Goal: Transaction & Acquisition: Purchase product/service

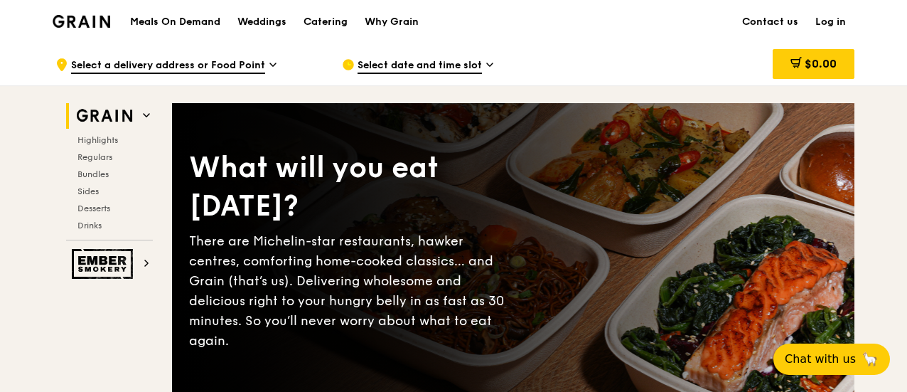
click at [836, 18] on link "Log in" at bounding box center [831, 22] width 48 height 43
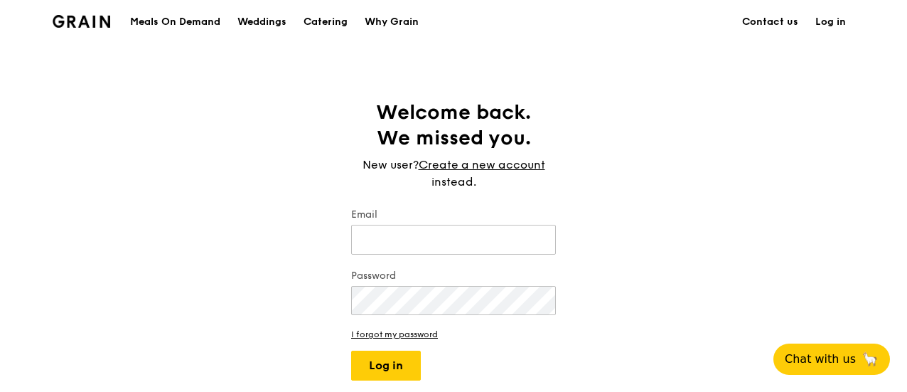
type input "[EMAIL_ADDRESS][DOMAIN_NAME]"
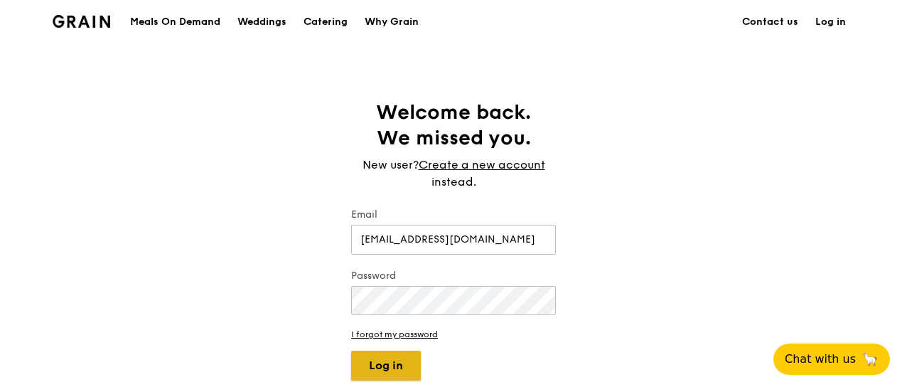
click at [384, 368] on button "Log in" at bounding box center [386, 365] width 70 height 30
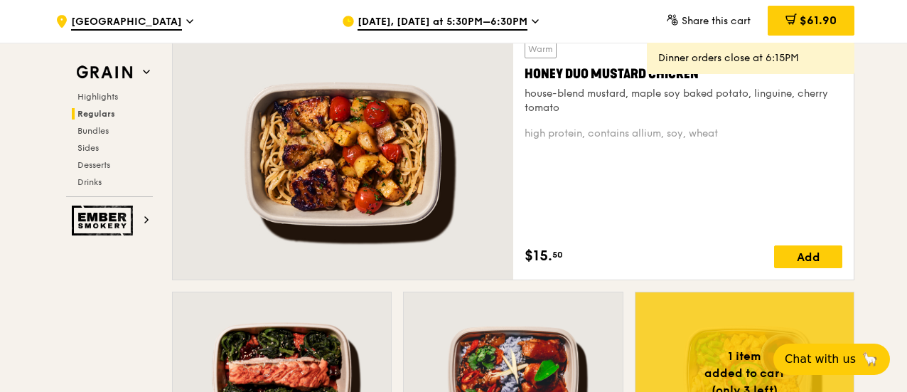
scroll to position [995, 0]
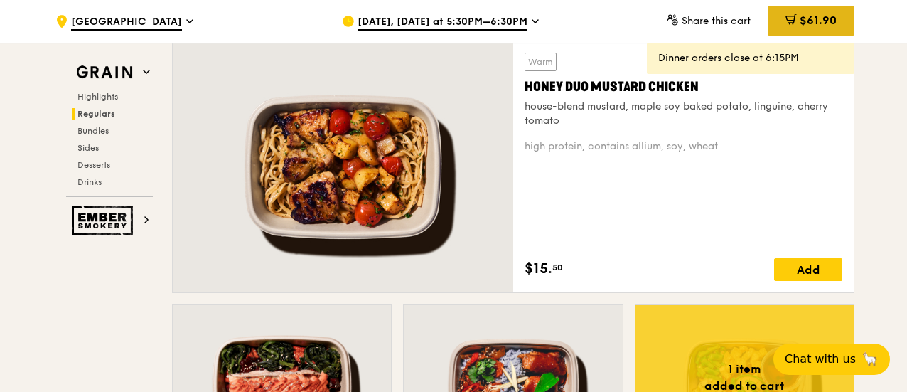
click at [823, 21] on span "$61.90" at bounding box center [818, 21] width 37 height 14
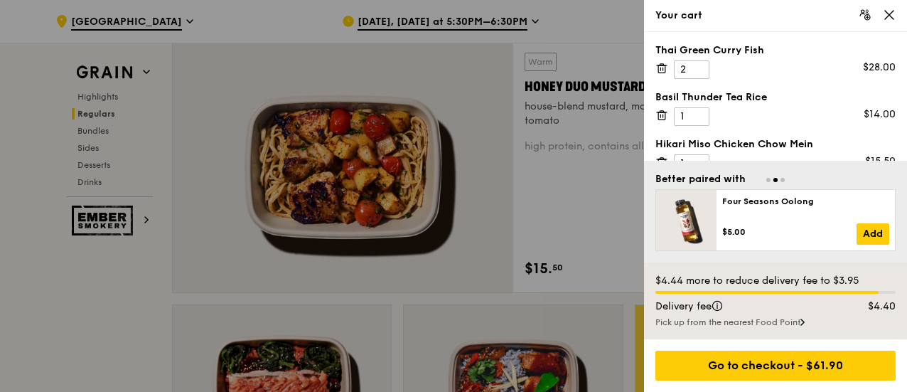
click at [351, 20] on div at bounding box center [453, 196] width 907 height 392
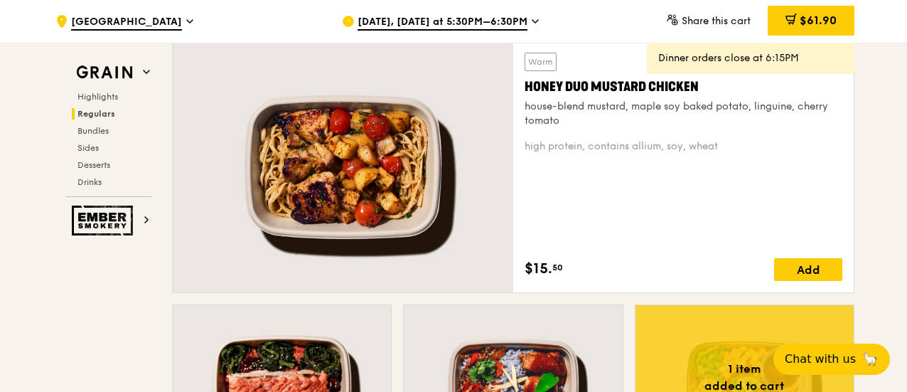
click at [391, 19] on span "[DATE], [DATE] at 5:30PM–6:30PM" at bounding box center [443, 23] width 170 height 16
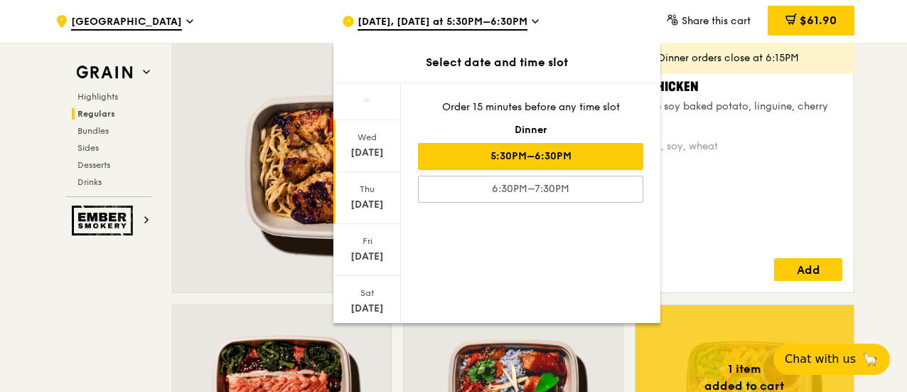
click at [369, 200] on div "[DATE]" at bounding box center [367, 205] width 63 height 14
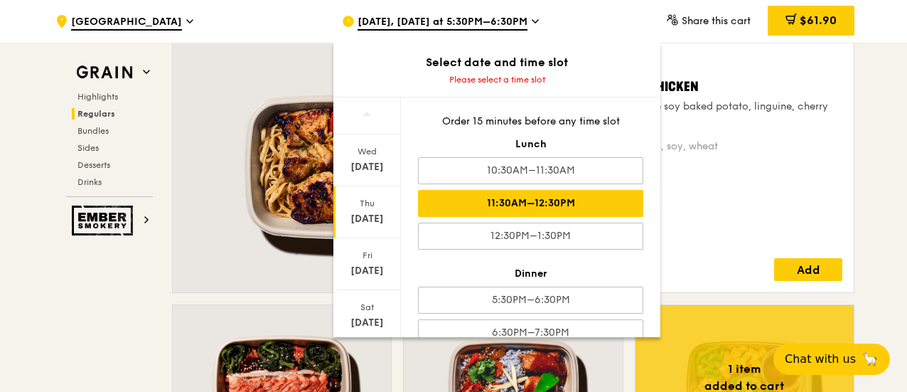
click at [531, 200] on div "11:30AM–12:30PM" at bounding box center [530, 203] width 225 height 27
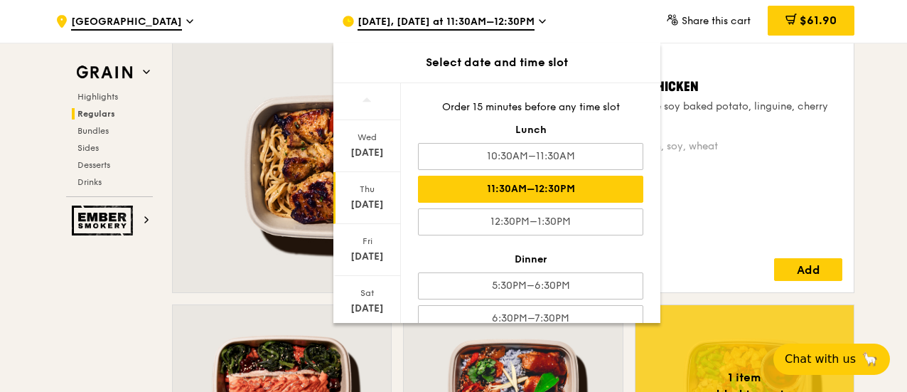
click at [753, 197] on div "Warm Honey Duo Mustard Chicken house-blend mustard, maple soy baked potato, lin…" at bounding box center [684, 167] width 318 height 228
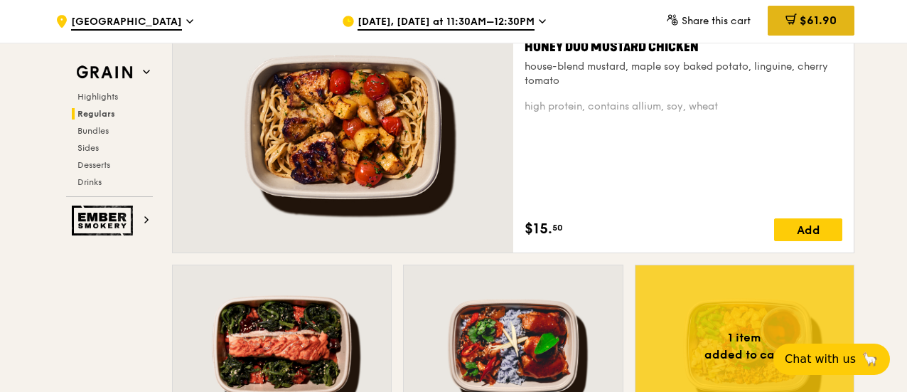
scroll to position [1066, 0]
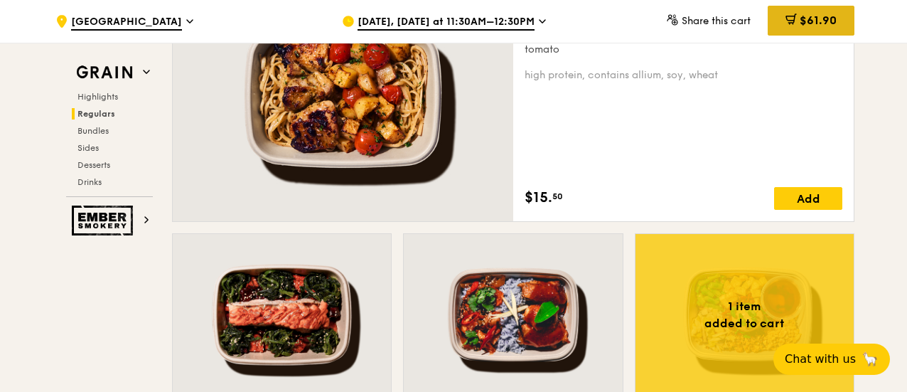
click at [809, 27] on span "$61.90" at bounding box center [818, 21] width 37 height 14
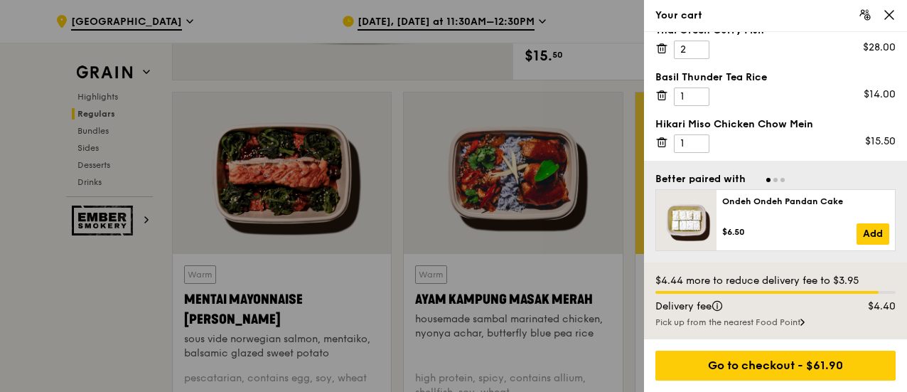
scroll to position [1209, 0]
click at [319, 191] on div at bounding box center [453, 196] width 907 height 392
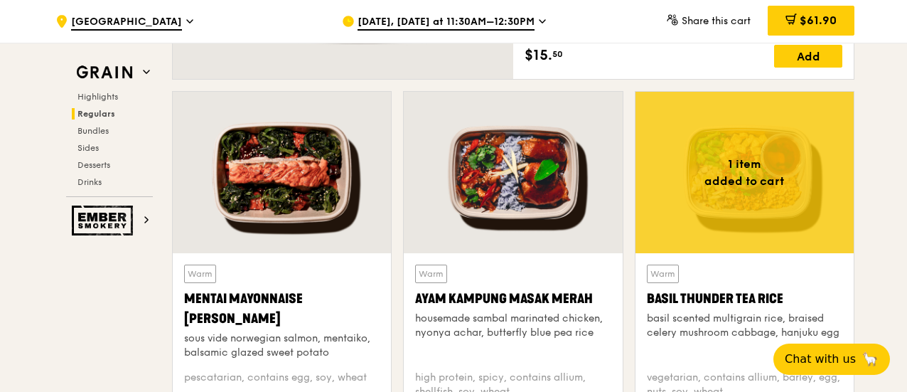
click at [319, 191] on div at bounding box center [282, 172] width 218 height 161
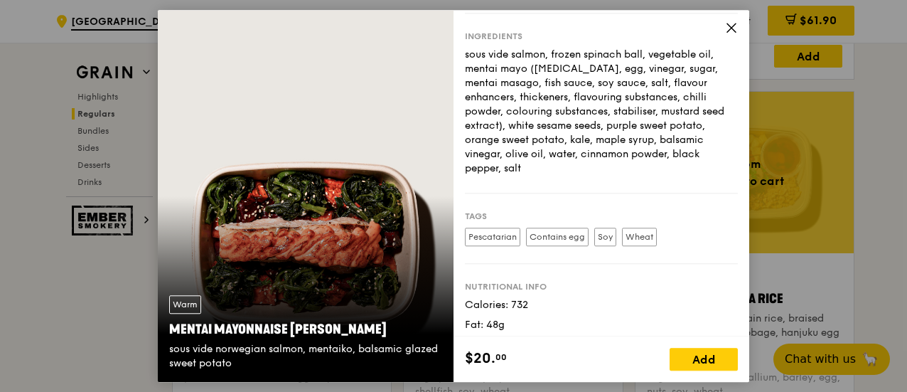
scroll to position [0, 0]
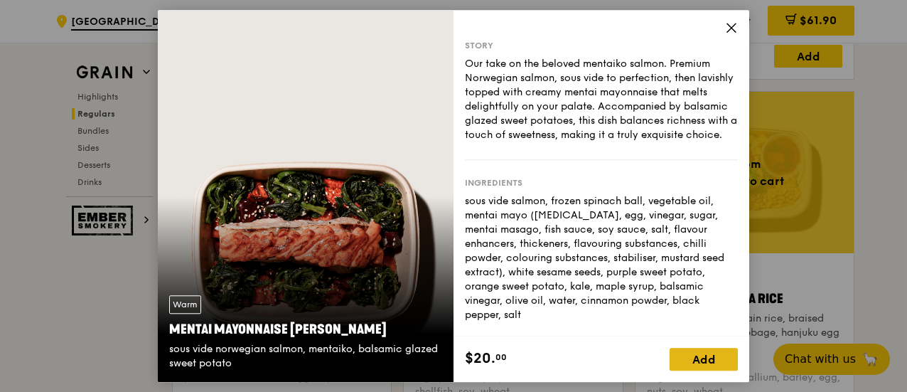
click at [702, 355] on div "Add" at bounding box center [704, 359] width 68 height 23
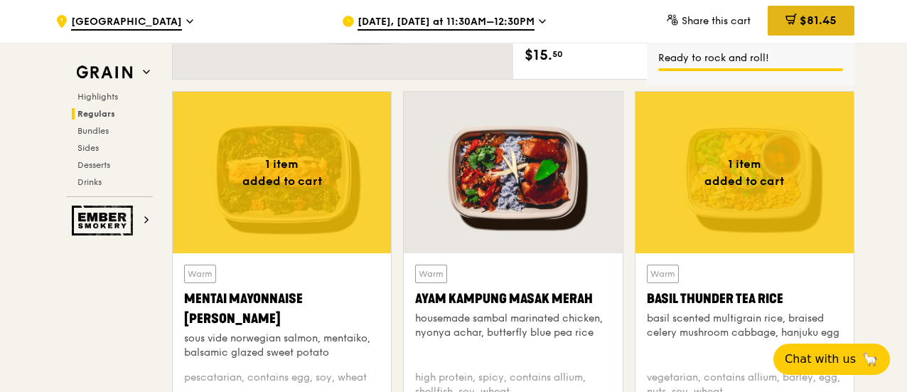
click at [830, 25] on span "$81.45" at bounding box center [818, 21] width 37 height 14
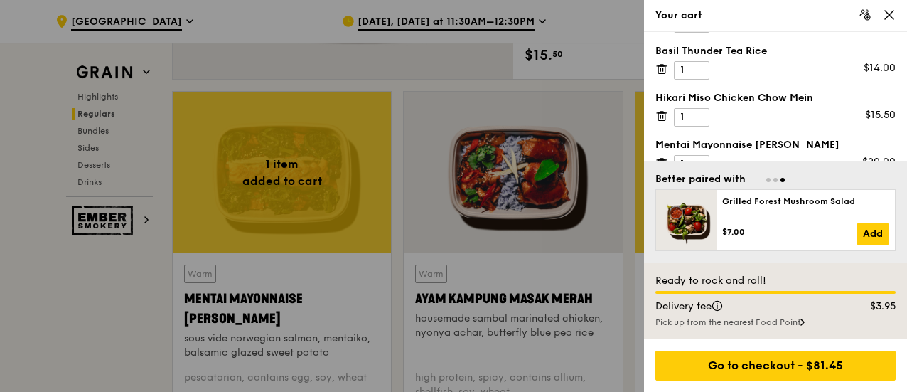
scroll to position [67, 0]
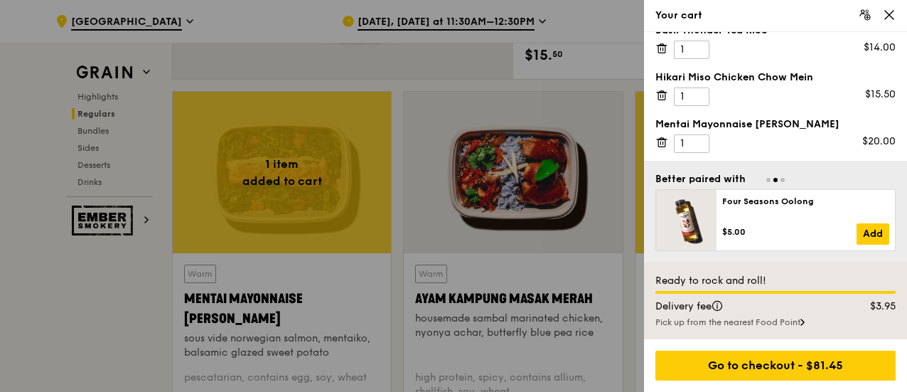
click at [660, 143] on icon at bounding box center [661, 142] width 13 height 13
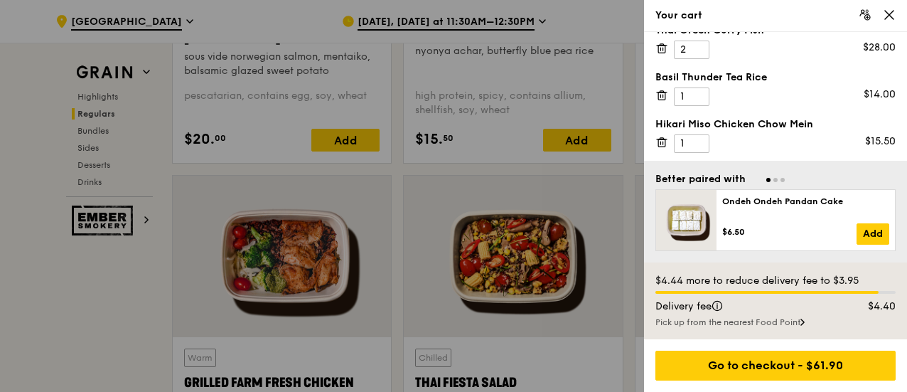
scroll to position [1493, 0]
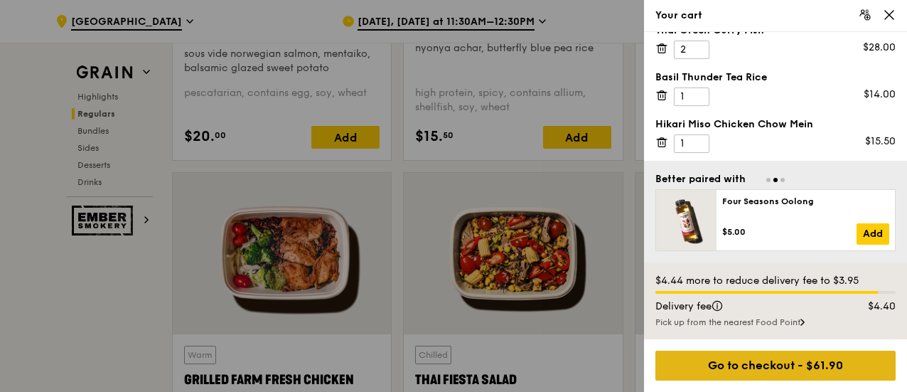
click at [769, 368] on div "Go to checkout - $61.90" at bounding box center [775, 365] width 240 height 30
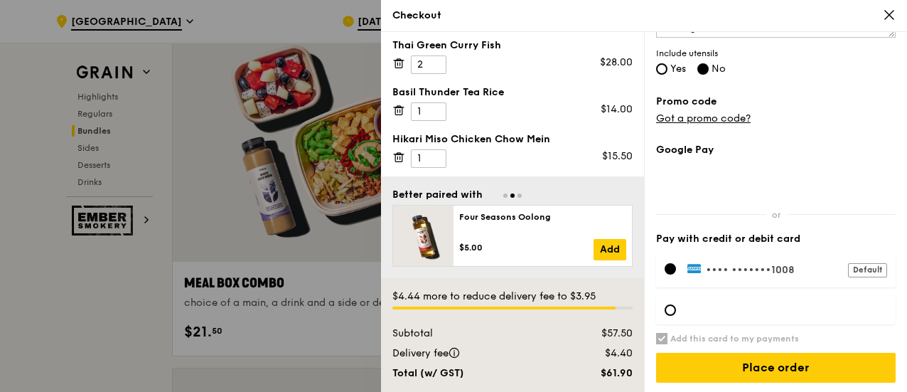
scroll to position [2204, 0]
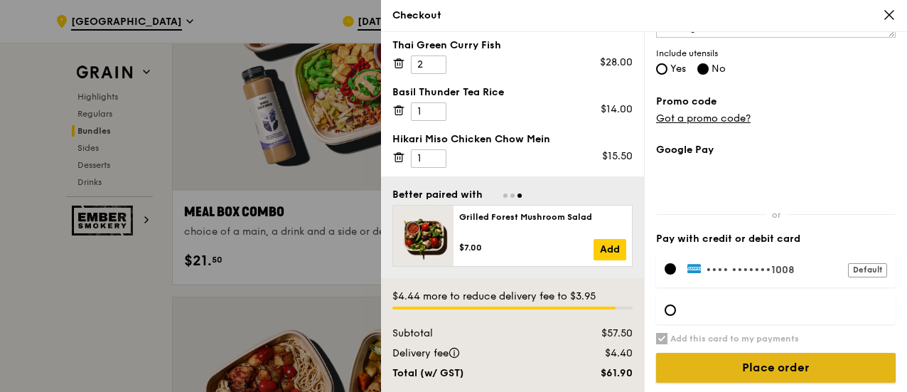
click at [765, 366] on input "Place order" at bounding box center [776, 368] width 240 height 30
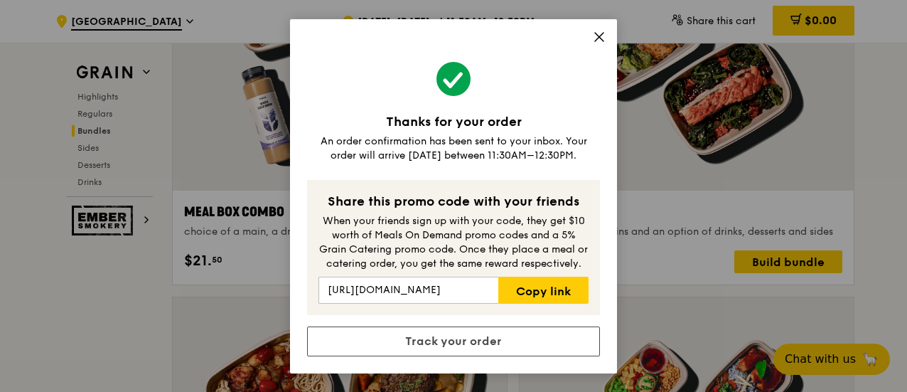
click at [597, 36] on icon at bounding box center [599, 37] width 13 height 13
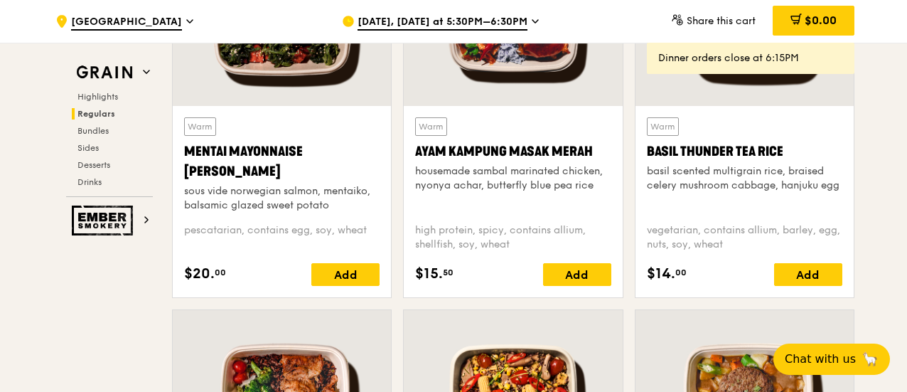
scroll to position [1352, 0]
